Goal: Information Seeking & Learning: Find specific fact

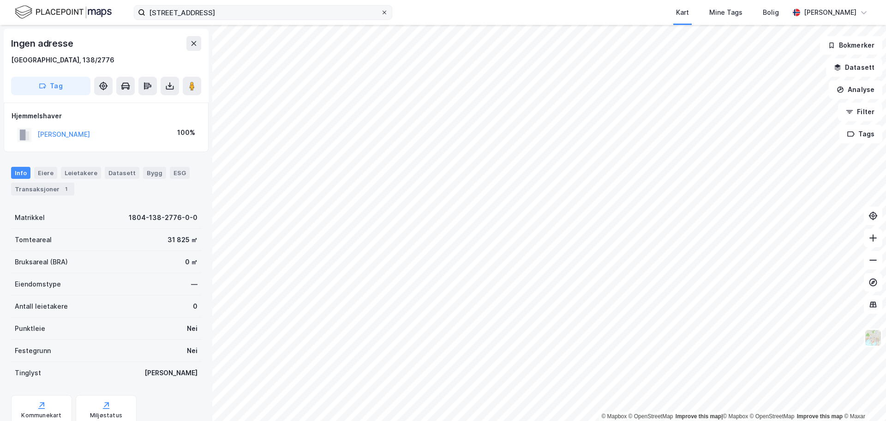
click at [384, 12] on icon at bounding box center [385, 13] width 4 height 4
click at [381, 12] on input "[STREET_ADDRESS]" at bounding box center [262, 13] width 235 height 14
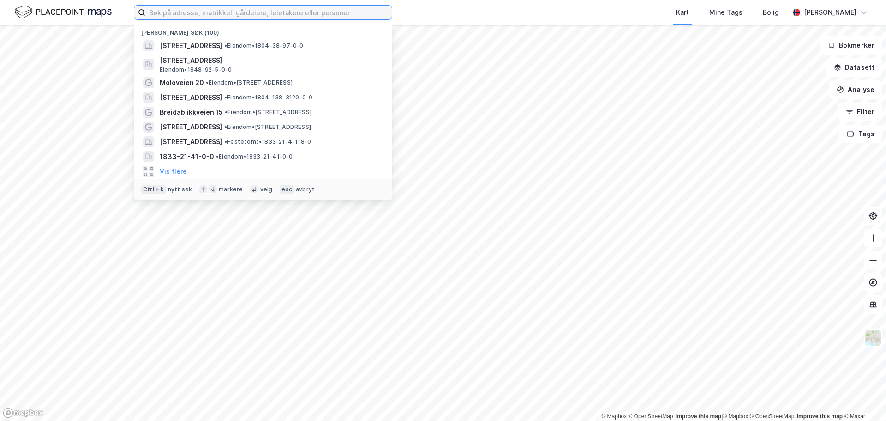
click at [313, 13] on input at bounding box center [268, 13] width 246 height 14
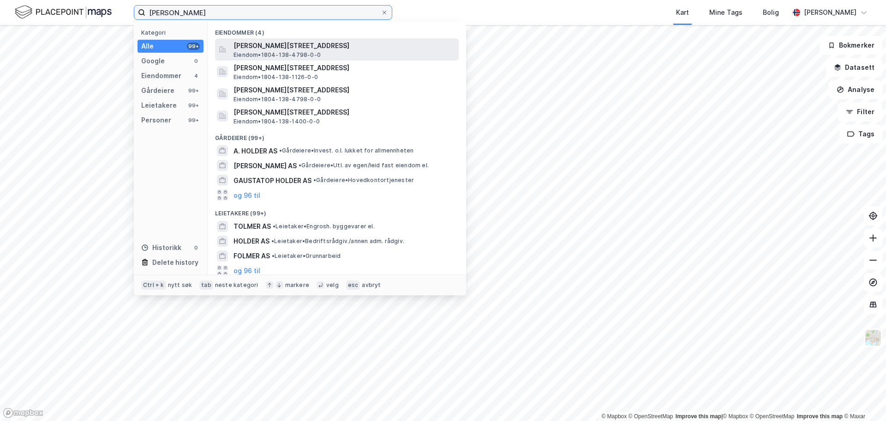
type input "[PERSON_NAME]"
click at [271, 50] on span "[PERSON_NAME][STREET_ADDRESS]" at bounding box center [345, 45] width 222 height 11
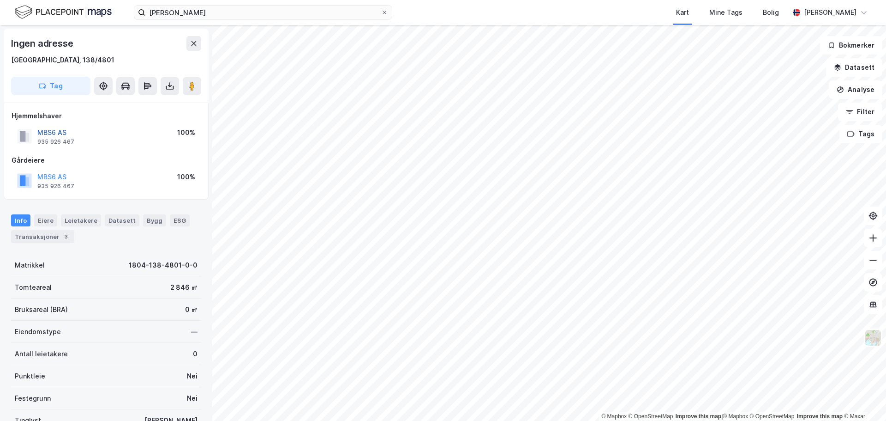
click at [0, 0] on button "MBS6 AS" at bounding box center [0, 0] width 0 height 0
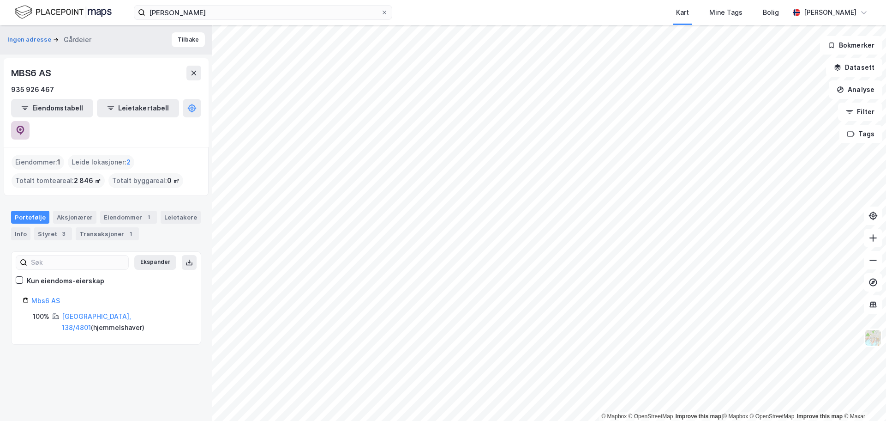
click at [25, 126] on icon at bounding box center [20, 130] width 9 height 9
